Goal: Communication & Community: Answer question/provide support

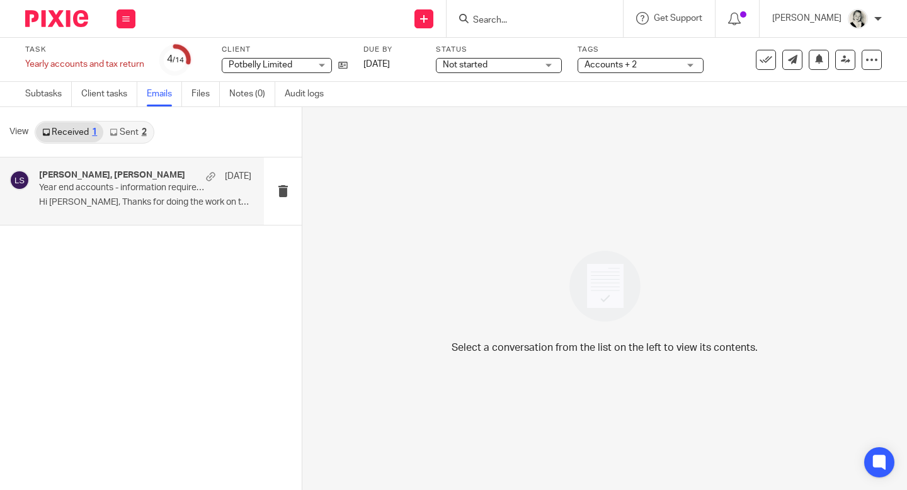
click at [180, 176] on div "[PERSON_NAME], [PERSON_NAME] [DATE]" at bounding box center [145, 176] width 212 height 13
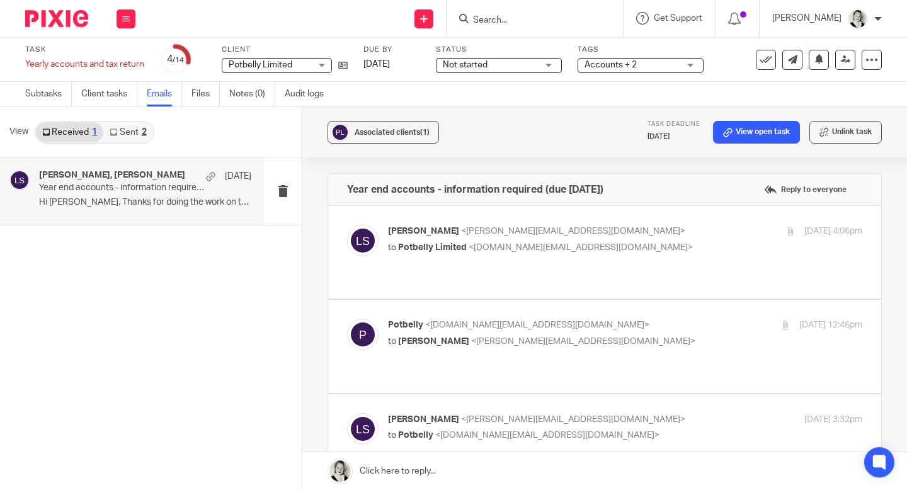
click at [434, 233] on span "[PERSON_NAME]" at bounding box center [423, 231] width 71 height 9
checkbox input "true"
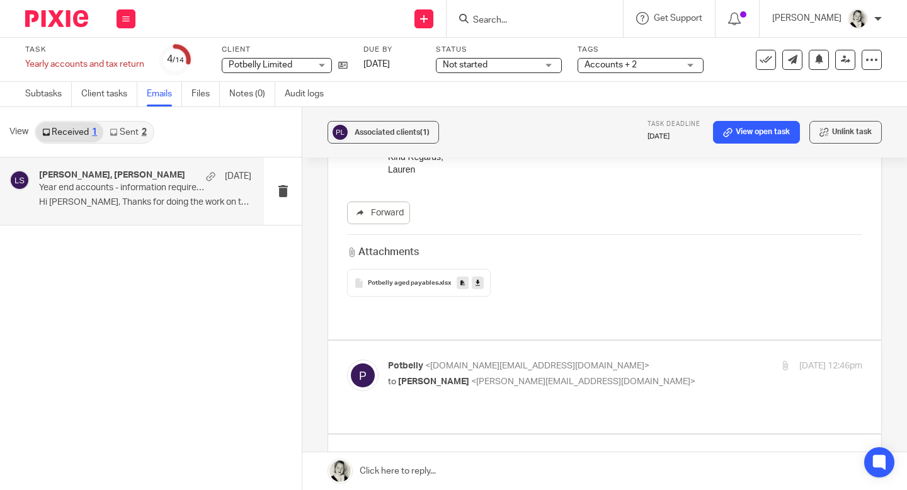
scroll to position [548, 0]
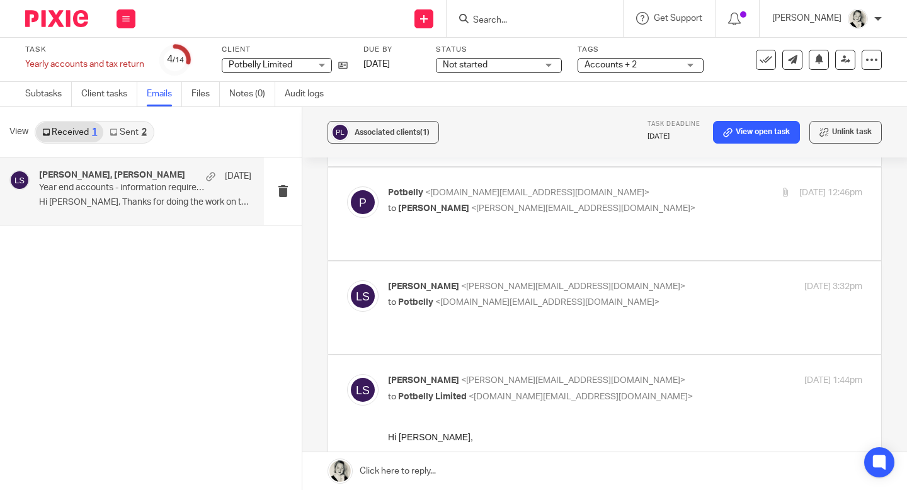
click at [404, 209] on div "Potbelly <[DOMAIN_NAME][EMAIL_ADDRESS][DOMAIN_NAME]> to [PERSON_NAME] <[EMAIL_A…" at bounding box center [604, 214] width 515 height 55
click at [406, 204] on span "[PERSON_NAME]" at bounding box center [433, 208] width 71 height 9
checkbox input "true"
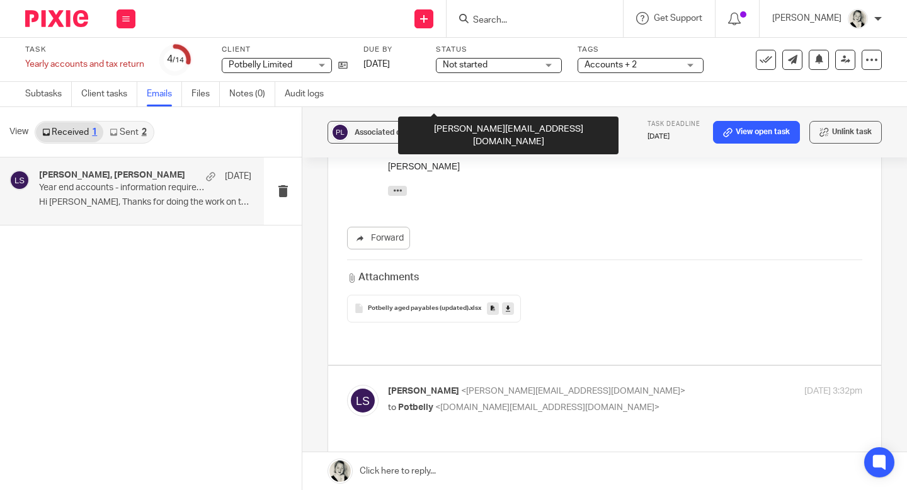
scroll to position [851, 0]
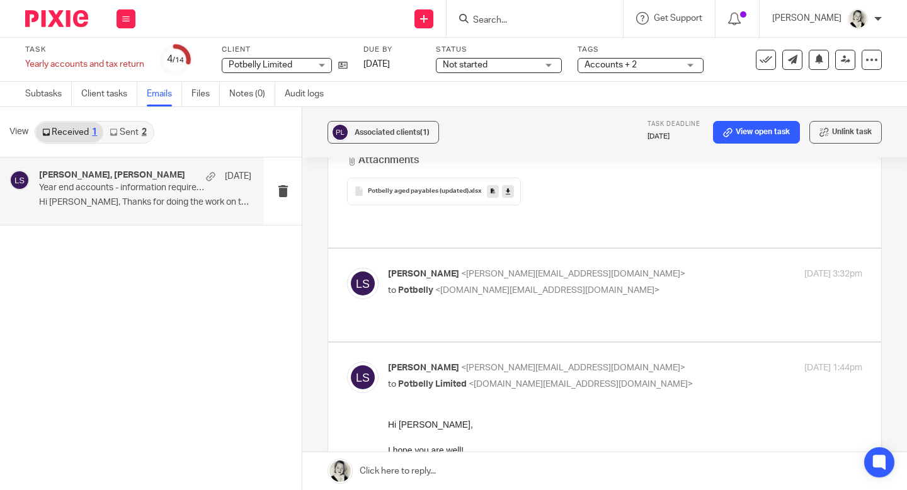
click at [430, 249] on label at bounding box center [604, 295] width 553 height 93
click at [347, 267] on input "checkbox" at bounding box center [347, 267] width 1 height 1
checkbox input "true"
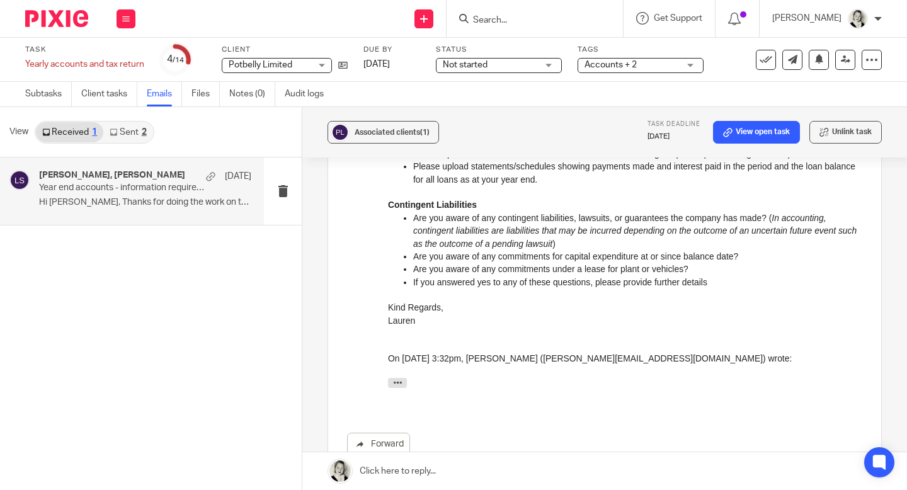
scroll to position [2026, 0]
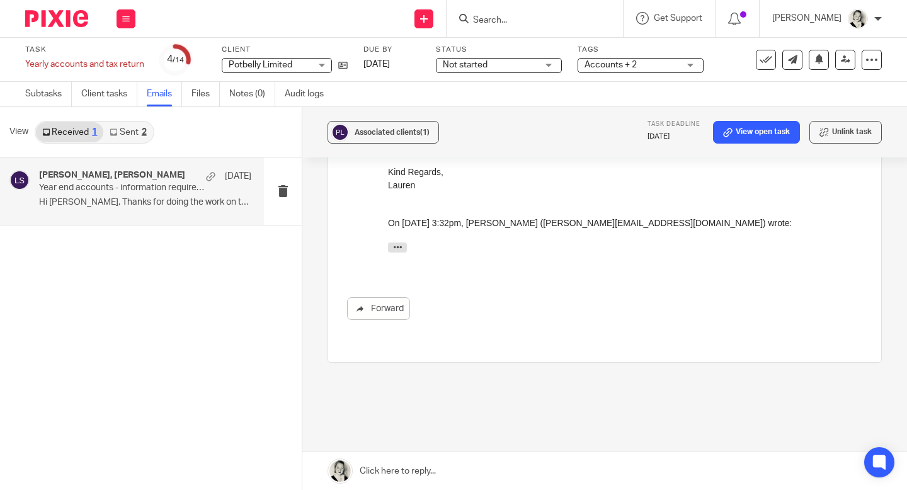
click at [400, 476] on link at bounding box center [604, 471] width 605 height 38
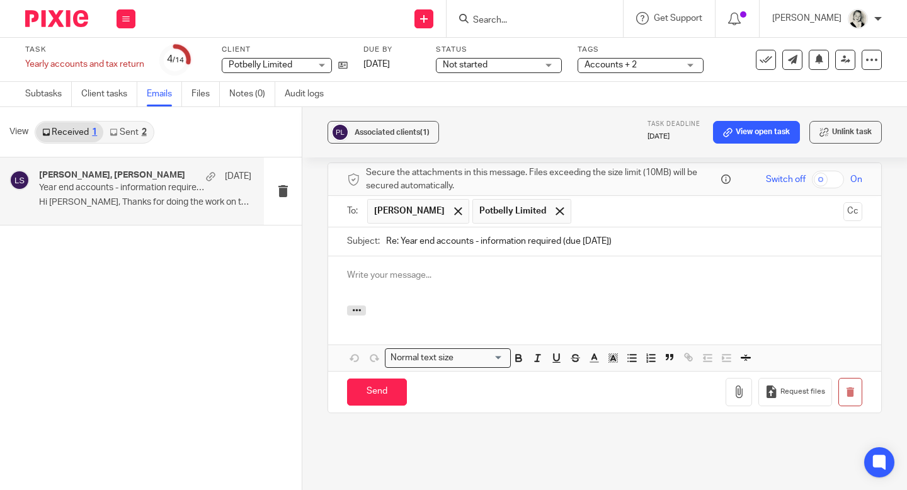
scroll to position [0, 0]
click at [455, 207] on span at bounding box center [458, 211] width 8 height 8
click at [439, 269] on p at bounding box center [604, 275] width 515 height 13
click at [853, 202] on button "Cc" at bounding box center [853, 211] width 19 height 19
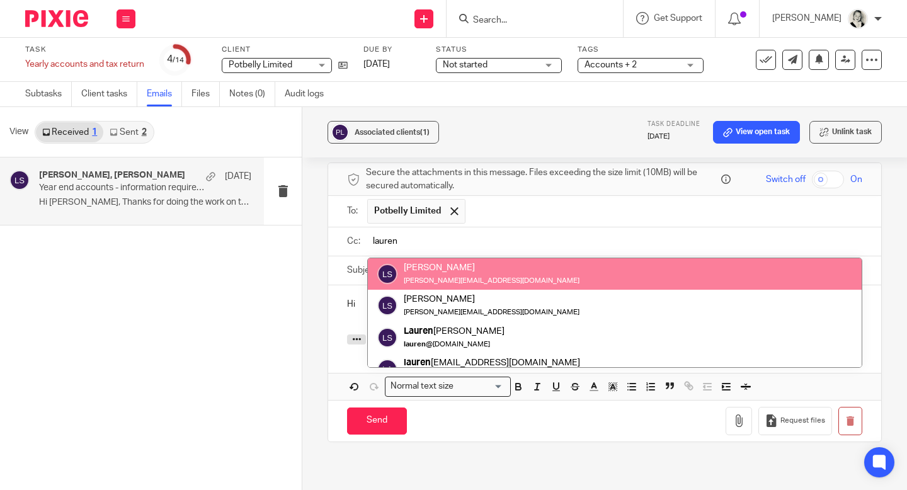
type input "lauren"
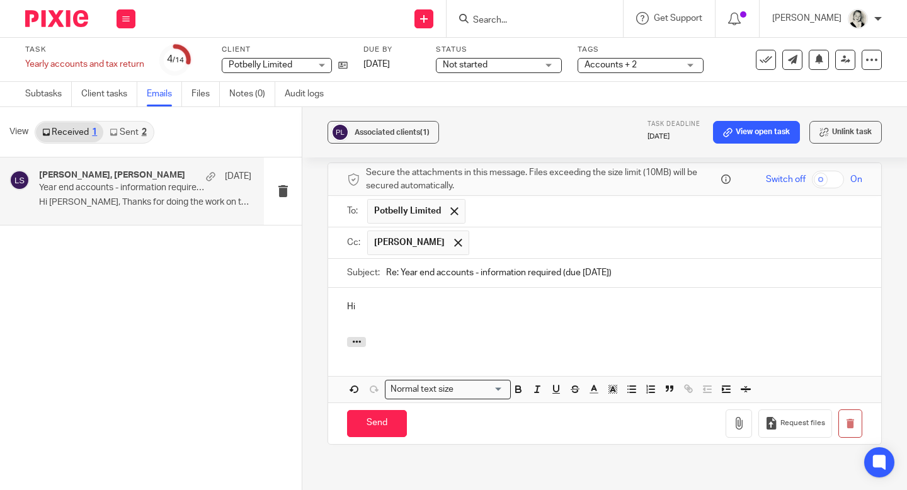
click at [725, 288] on div "Hi" at bounding box center [604, 312] width 553 height 49
click at [731, 301] on p "Hi" at bounding box center [604, 307] width 515 height 13
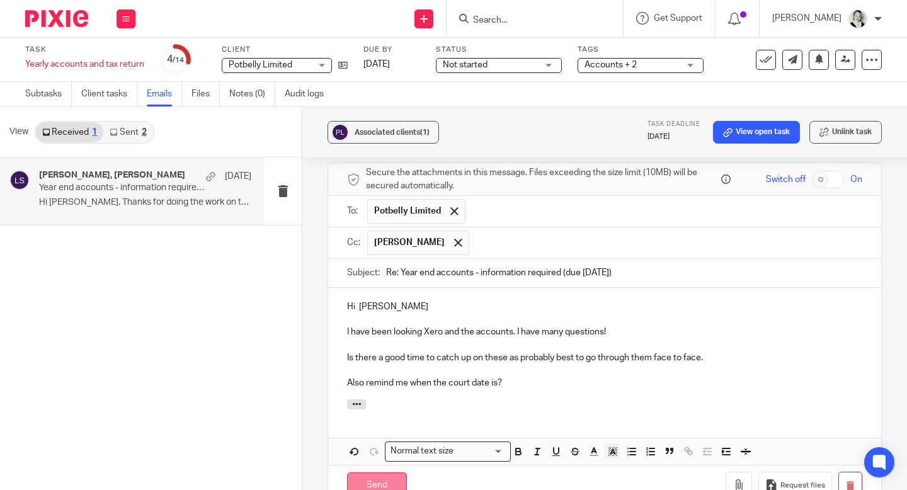
click at [384, 473] on input "Send" at bounding box center [377, 486] width 60 height 27
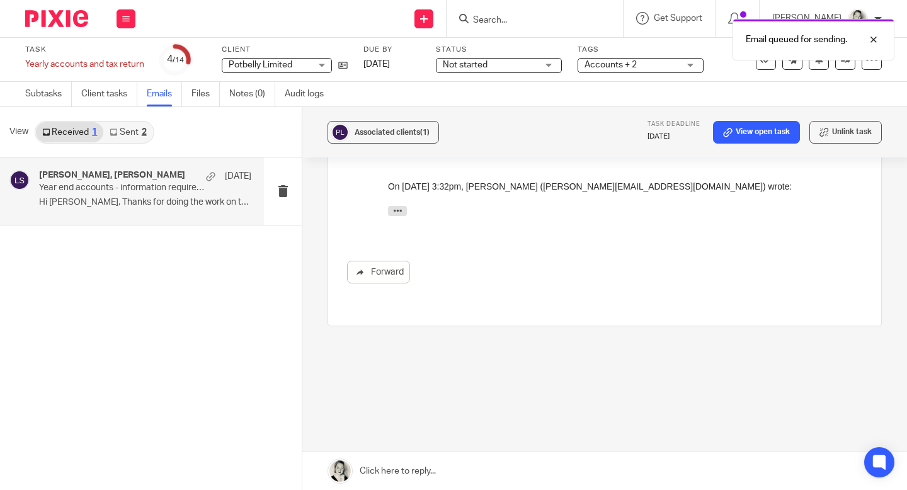
scroll to position [2026, 0]
